Goal: Task Accomplishment & Management: Use online tool/utility

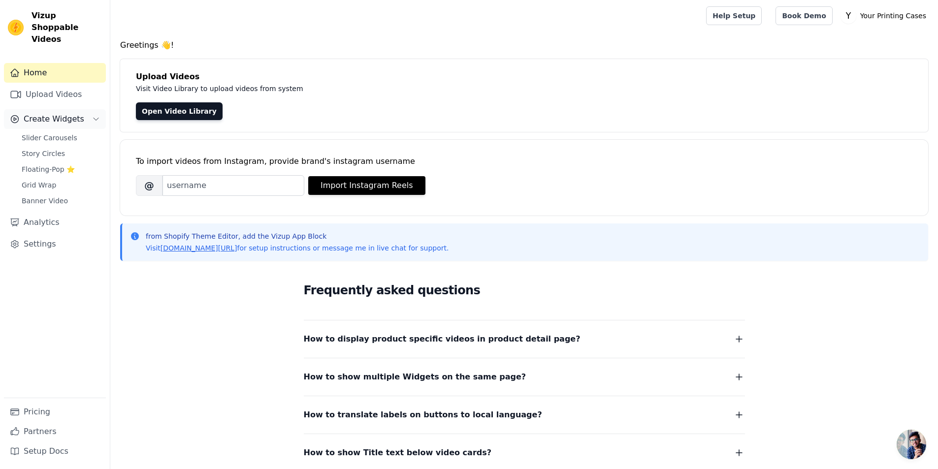
click at [84, 109] on button "Create Widgets" at bounding box center [55, 119] width 102 height 20
click at [57, 131] on link "Slider Carousels" at bounding box center [61, 138] width 90 height 14
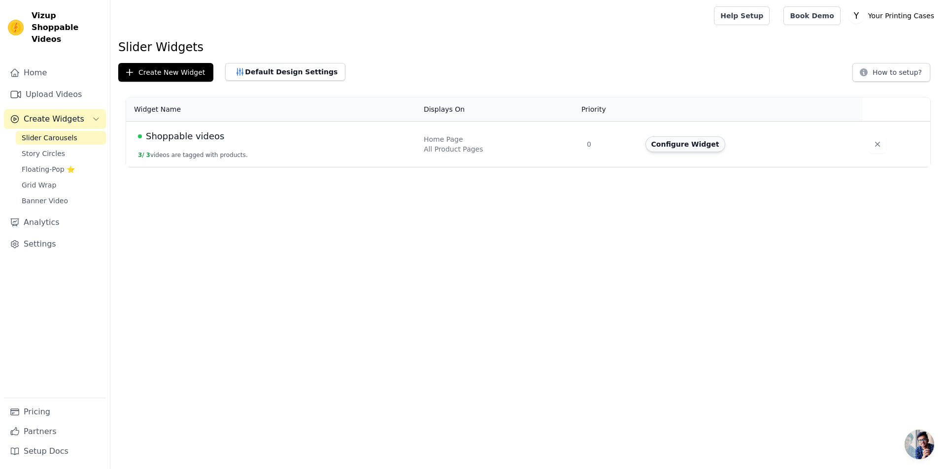
click at [667, 143] on button "Configure Widget" at bounding box center [685, 144] width 80 height 16
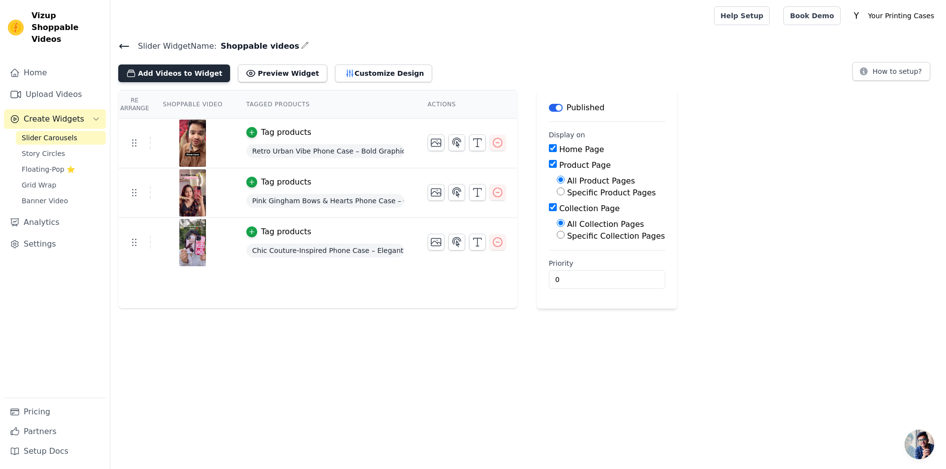
click at [179, 74] on button "Add Videos to Widget" at bounding box center [174, 74] width 112 height 18
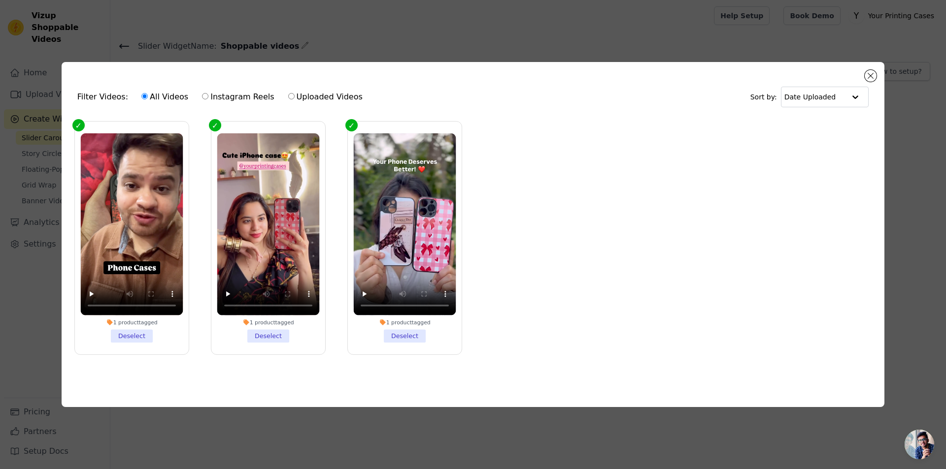
click at [202, 94] on input "Instagram Reels" at bounding box center [205, 96] width 6 height 6
radio input "true"
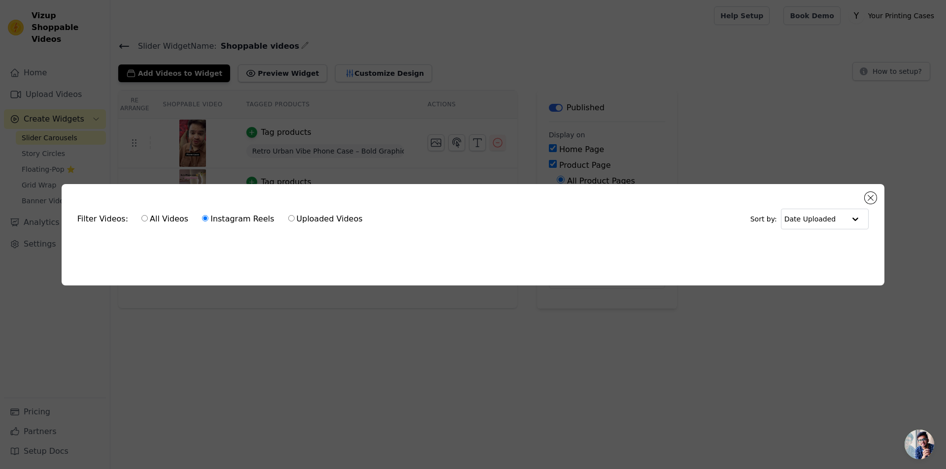
click at [141, 216] on input "All Videos" at bounding box center [144, 218] width 6 height 6
radio input "true"
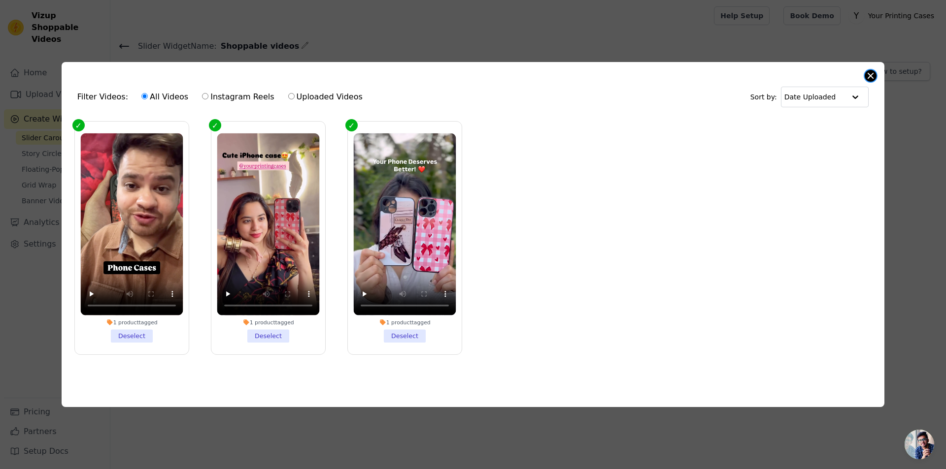
click at [872, 70] on button "Close modal" at bounding box center [871, 76] width 12 height 12
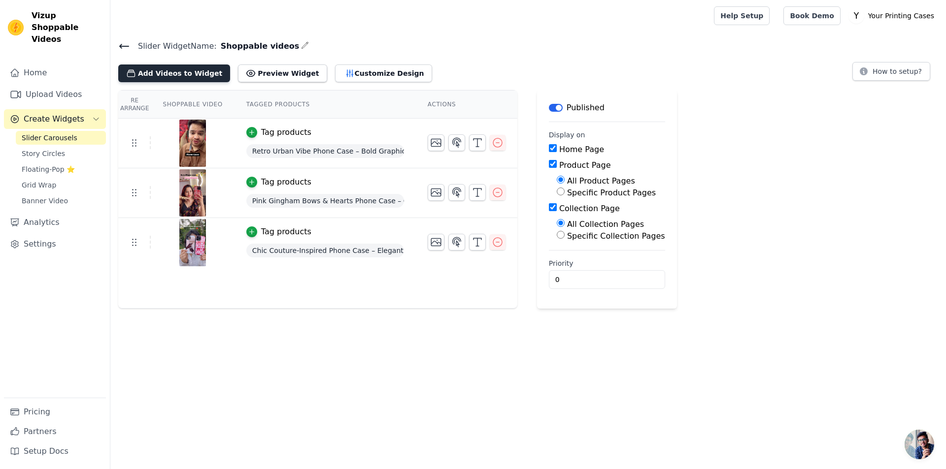
click at [190, 74] on button "Add Videos to Widget" at bounding box center [174, 74] width 112 height 18
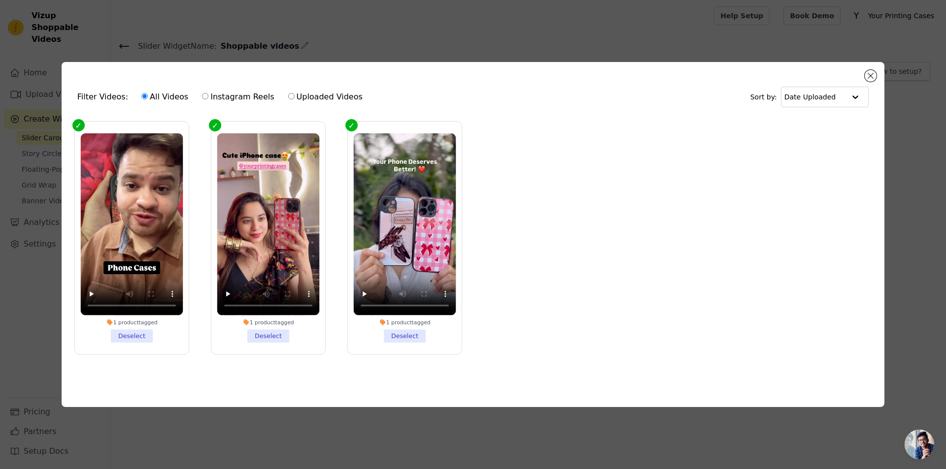
click at [225, 93] on label "Instagram Reels" at bounding box center [237, 97] width 73 height 13
click at [208, 93] on input "Instagram Reels" at bounding box center [205, 96] width 6 height 6
radio input "true"
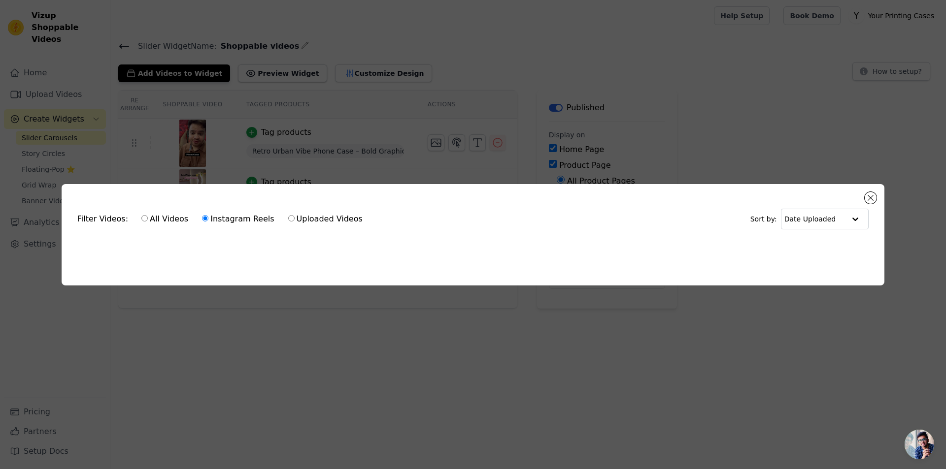
click at [525, 238] on ul at bounding box center [472, 246] width 807 height 16
click at [136, 215] on div "All Videos Instagram Reels Uploaded Videos" at bounding box center [252, 219] width 232 height 23
click at [141, 215] on input "All Videos" at bounding box center [144, 218] width 6 height 6
radio input "true"
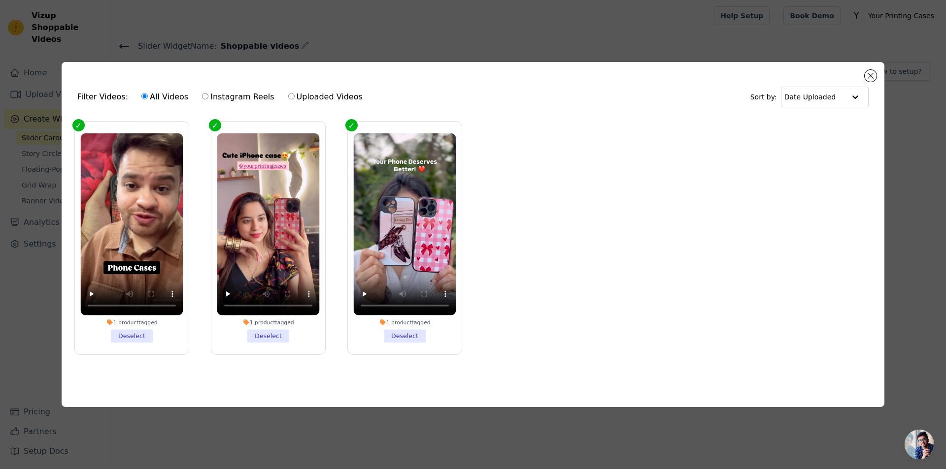
click at [288, 91] on label "Uploaded Videos" at bounding box center [325, 97] width 75 height 13
click at [288, 93] on input "Uploaded Videos" at bounding box center [291, 96] width 6 height 6
radio input "true"
click at [202, 92] on label "Instagram Reels" at bounding box center [237, 97] width 73 height 13
click at [202, 93] on input "Instagram Reels" at bounding box center [205, 96] width 6 height 6
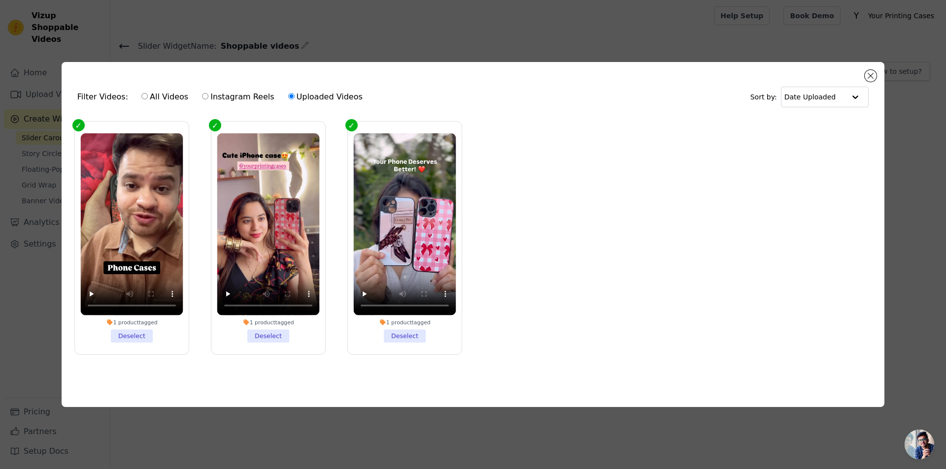
radio input "true"
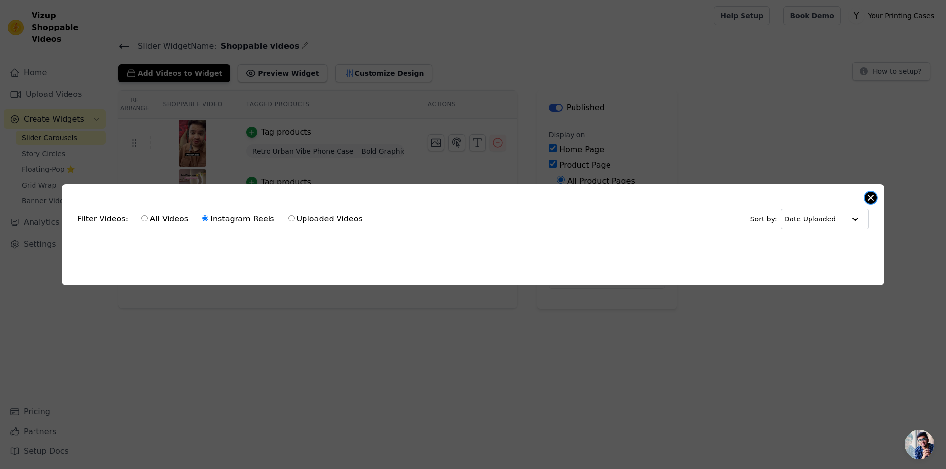
click at [871, 192] on button "Close modal" at bounding box center [871, 198] width 12 height 12
